Goal: Information Seeking & Learning: Learn about a topic

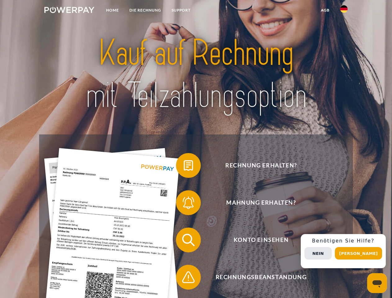
click at [69, 11] on img at bounding box center [69, 10] width 50 height 6
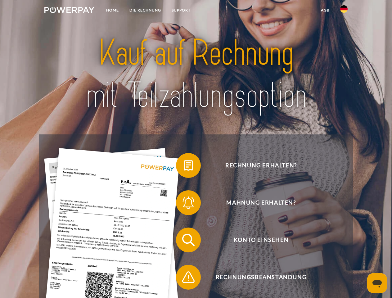
click at [344, 11] on img at bounding box center [343, 8] width 7 height 7
click at [325, 10] on link "agb" at bounding box center [325, 10] width 19 height 11
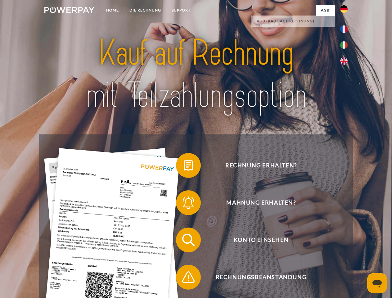
click at [184, 167] on span at bounding box center [179, 165] width 31 height 31
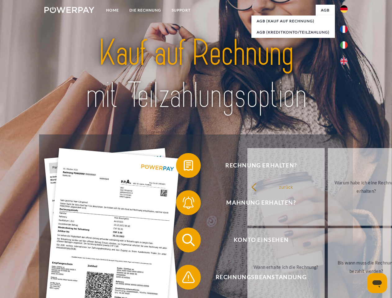
click at [184, 204] on span at bounding box center [179, 202] width 31 height 31
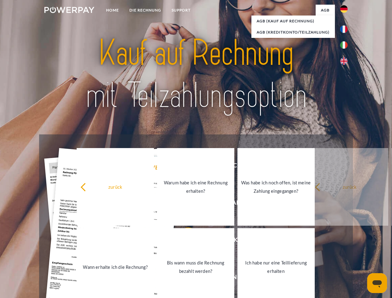
click at [184, 241] on link "Bis wann muss die Rechnung bezahlt werden?" at bounding box center [195, 267] width 77 height 78
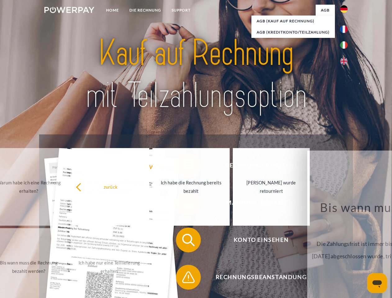
click at [184, 279] on span at bounding box center [179, 277] width 31 height 31
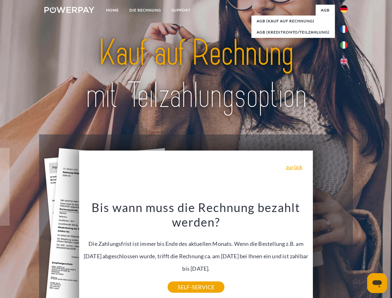
click at [346, 251] on div "Rechnung erhalten? Mahnung erhalten? Konto einsehen" at bounding box center [196, 258] width 314 height 248
click at [330, 253] on span "Konto einsehen" at bounding box center [261, 240] width 152 height 25
click at [361, 253] on header "Home DIE RECHNUNG SUPPORT" at bounding box center [196, 214] width 392 height 429
